Goal: Navigation & Orientation: Understand site structure

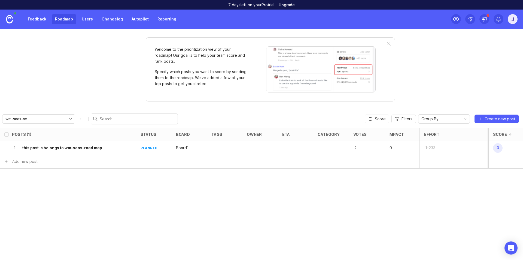
click at [41, 118] on input "wm-saas-rm" at bounding box center [35, 119] width 60 height 6
click at [37, 16] on link "Feedback" at bounding box center [37, 19] width 25 height 10
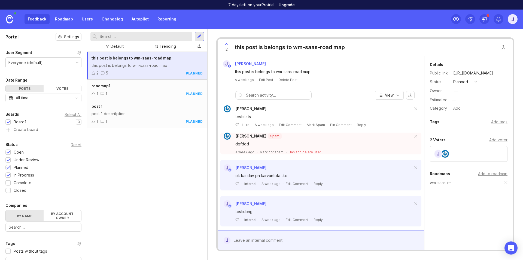
click at [101, 19] on link "Changelog" at bounding box center [112, 19] width 28 height 10
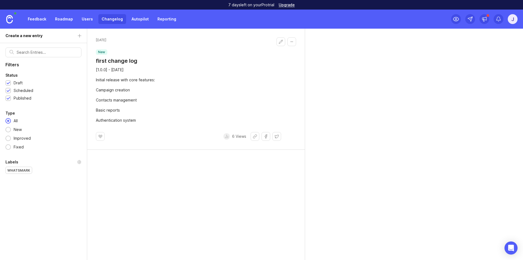
click at [83, 20] on link "Users" at bounding box center [88, 19] width 18 height 10
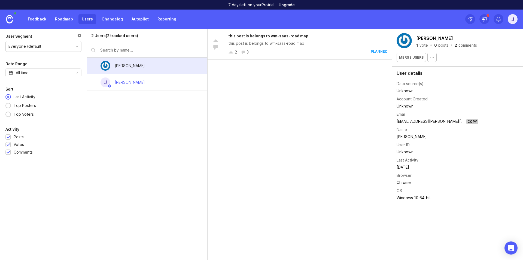
click at [61, 18] on link "Roadmap" at bounding box center [64, 19] width 25 height 10
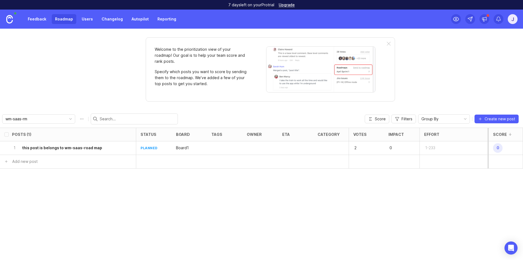
click at [179, 148] on p "Board1" at bounding box center [182, 147] width 13 height 5
click at [7, 15] on img at bounding box center [9, 19] width 7 height 8
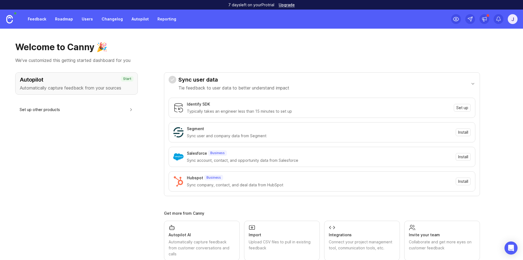
click at [261, 22] on div "j" at bounding box center [513, 19] width 10 height 10
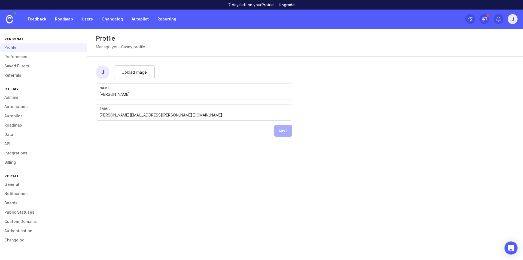
click at [13, 203] on link "Boards" at bounding box center [43, 202] width 87 height 9
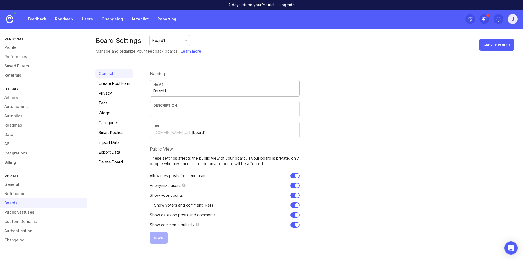
click at [205, 92] on input "Board1" at bounding box center [224, 91] width 143 height 6
click at [177, 41] on div "Board1" at bounding box center [170, 40] width 40 height 10
click at [236, 51] on div "Board Settings Board1 Manage and organize your feedback boards. Learn more Crea…" at bounding box center [305, 45] width 436 height 32
click at [60, 19] on link "Roadmap" at bounding box center [64, 19] width 25 height 10
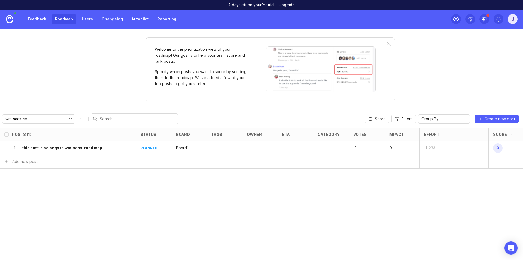
click at [82, 19] on link "Users" at bounding box center [88, 19] width 18 height 10
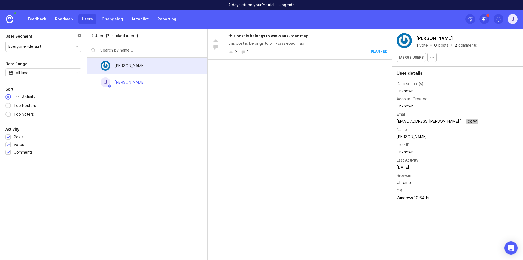
click at [102, 17] on link "Changelog" at bounding box center [112, 19] width 28 height 10
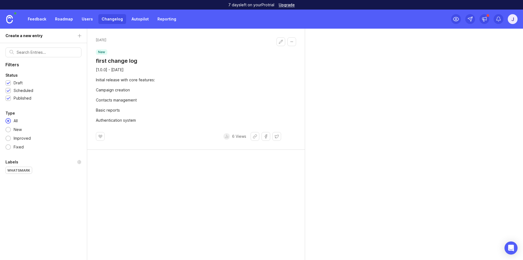
click at [139, 20] on link "Autopilot" at bounding box center [140, 19] width 24 height 10
click at [163, 21] on link "Reporting" at bounding box center [166, 19] width 25 height 10
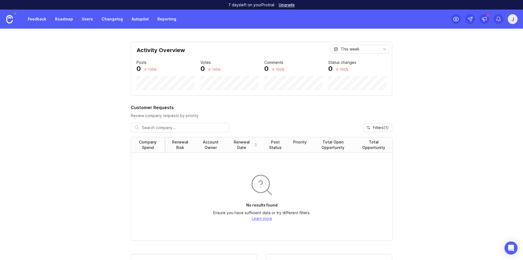
click at [133, 18] on link "Autopilot" at bounding box center [140, 19] width 24 height 10
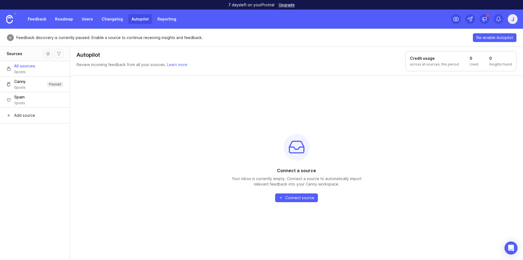
click at [162, 18] on link "Reporting" at bounding box center [166, 19] width 25 height 10
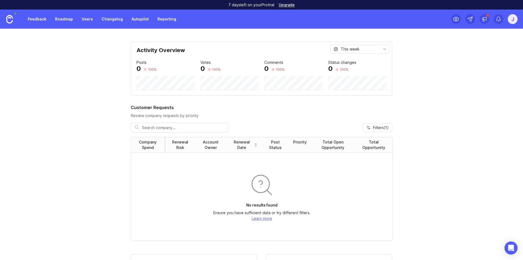
click at [110, 18] on link "Changelog" at bounding box center [112, 19] width 28 height 10
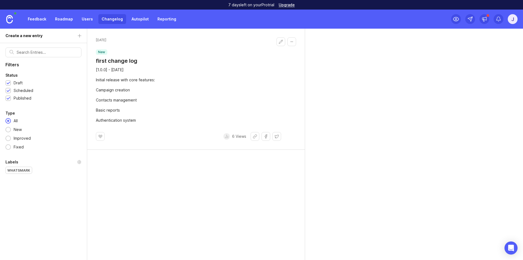
click at [59, 18] on link "Roadmap" at bounding box center [64, 19] width 25 height 10
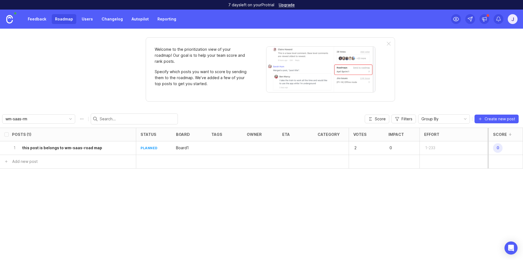
click at [261, 118] on span "Group By" at bounding box center [430, 119] width 17 height 6
click at [255, 182] on div "Posts (1) status board tags owner eta category Votes Impact Effort Score 1 this…" at bounding box center [261, 194] width 523 height 132
click at [261, 21] on div "j" at bounding box center [513, 19] width 10 height 10
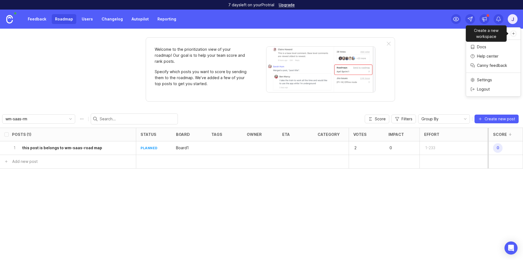
click at [261, 33] on icon "Create a new workspace" at bounding box center [514, 34] width 4 height 4
